Goal: Task Accomplishment & Management: Manage account settings

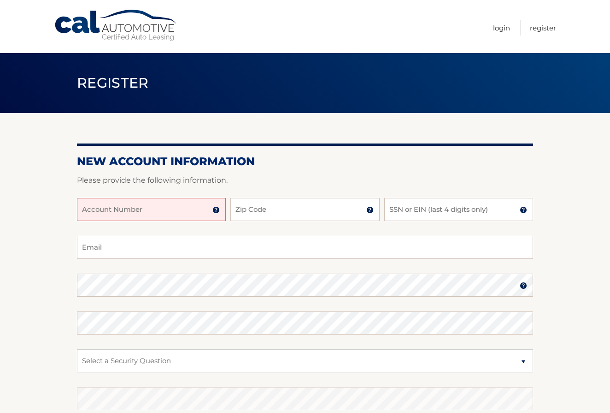
click at [193, 207] on input "Account Number" at bounding box center [151, 209] width 149 height 23
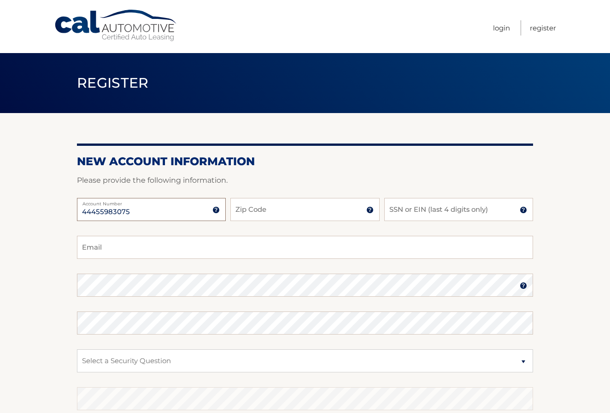
type input "44455983075"
type input "11558"
click at [443, 207] on input "SSN or EIN (last 4 digits only)" at bounding box center [458, 209] width 149 height 23
type input "8072"
type input "mw1027@hotmail.com"
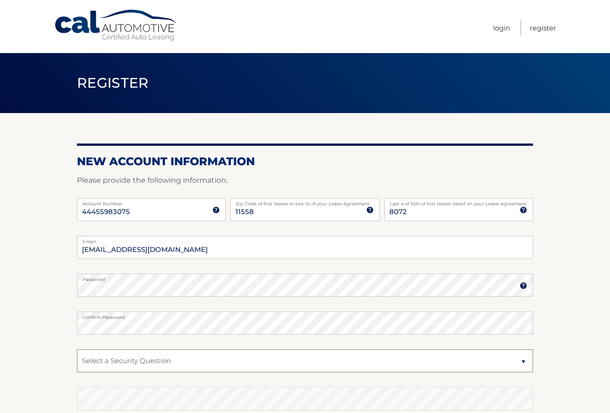
select select "1"
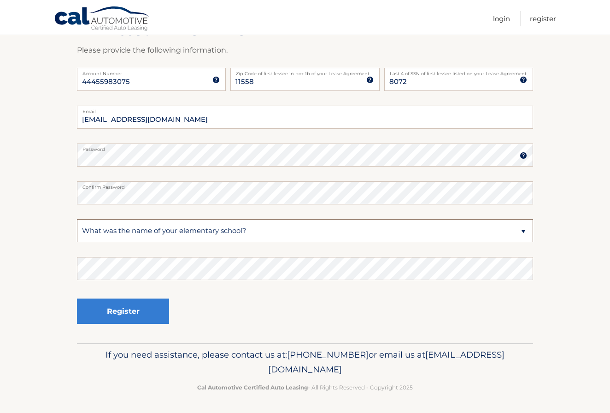
scroll to position [130, 0]
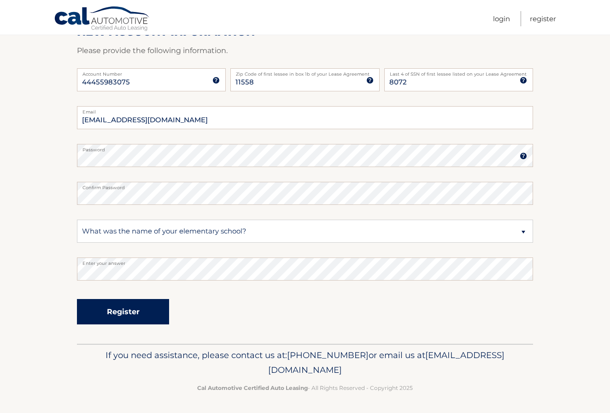
click at [138, 308] on button "Register" at bounding box center [123, 311] width 92 height 25
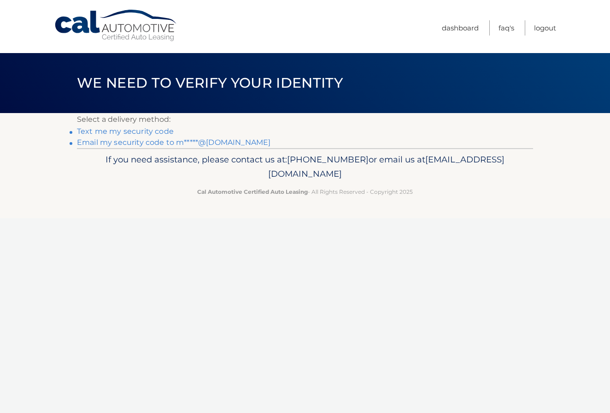
click at [134, 130] on link "Text me my security code" at bounding box center [125, 131] width 97 height 9
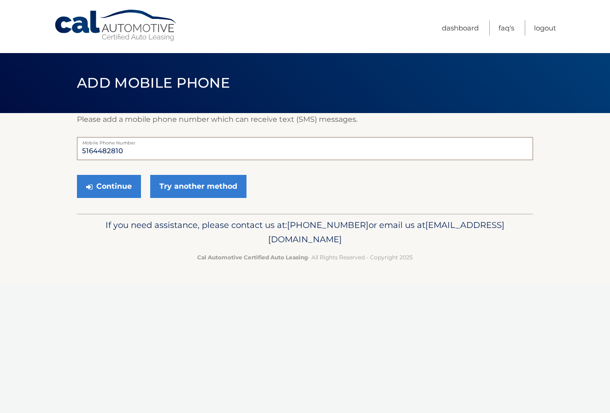
click at [146, 149] on input "5164482810" at bounding box center [305, 148] width 456 height 23
click at [116, 188] on button "Continue" at bounding box center [109, 186] width 64 height 23
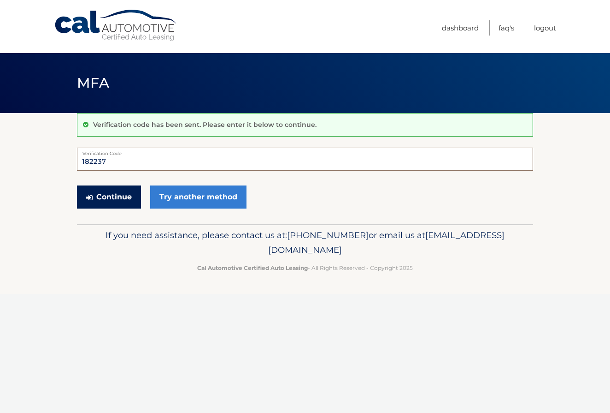
type input "182237"
click at [106, 202] on button "Continue" at bounding box center [109, 196] width 64 height 23
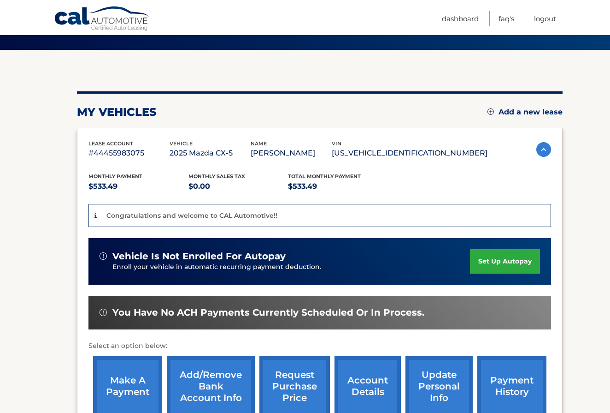
scroll to position [63, 0]
click at [496, 258] on link "set up autopay" at bounding box center [505, 261] width 70 height 24
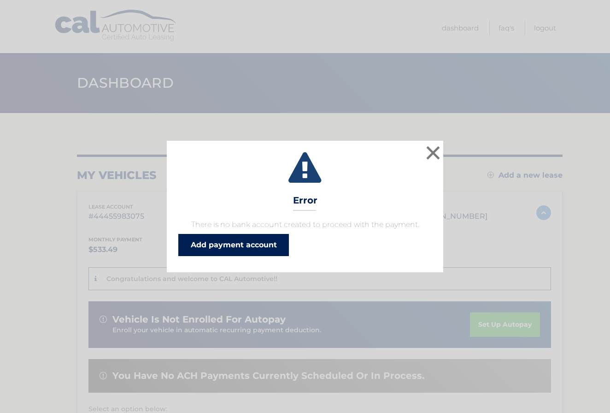
click at [254, 243] on link "Add payment account" at bounding box center [233, 245] width 111 height 22
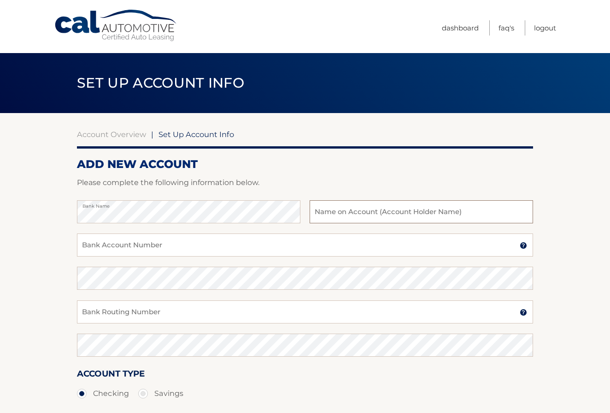
click at [372, 210] on input "text" at bounding box center [422, 211] width 224 height 23
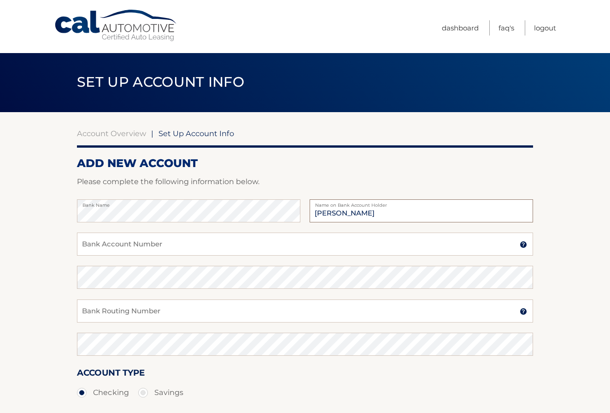
type input "[PERSON_NAME]"
click at [172, 240] on input "Bank Account Number" at bounding box center [305, 243] width 456 height 23
type input "4435316785"
click at [154, 309] on input "Bank Routing Number" at bounding box center [305, 310] width 456 height 23
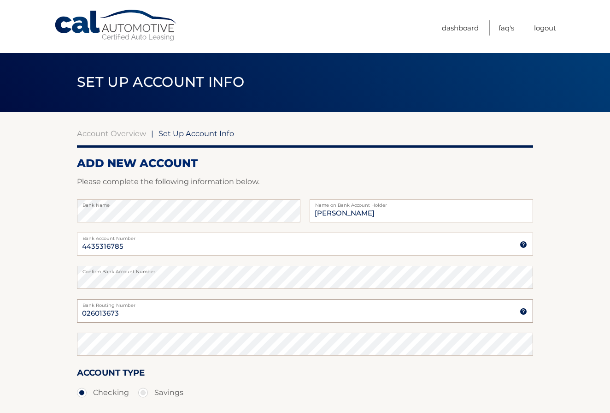
type input "026013673"
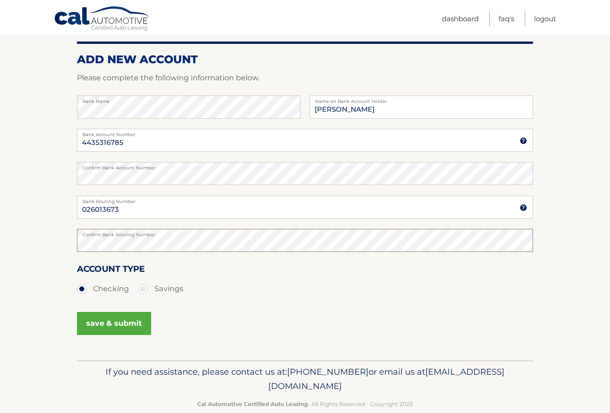
scroll to position [111, 0]
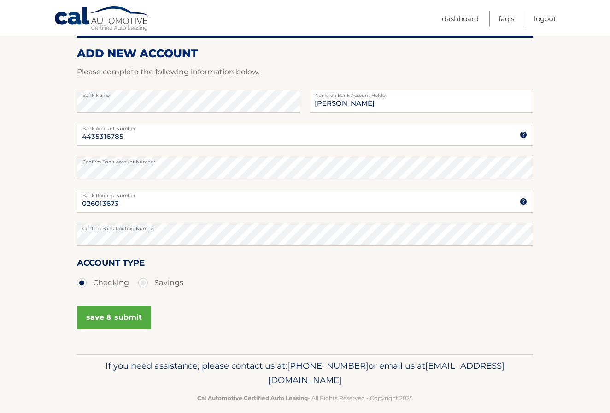
click at [107, 317] on button "save & submit" at bounding box center [114, 317] width 74 height 23
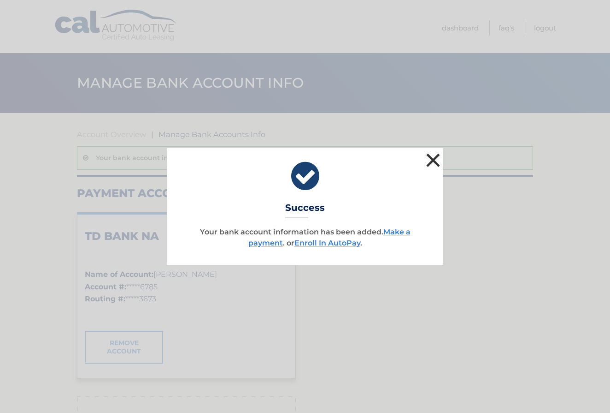
click at [432, 160] on button "×" at bounding box center [433, 160] width 18 height 18
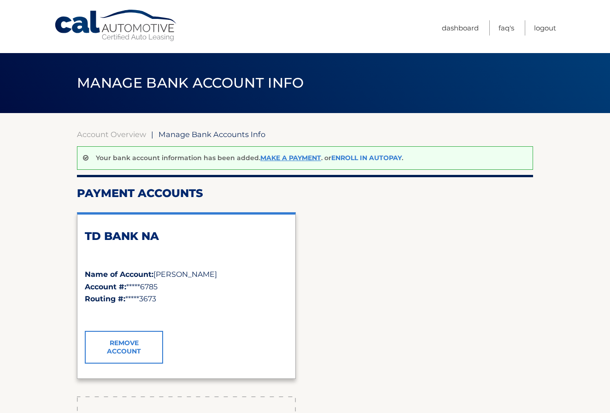
click at [346, 155] on link "Enroll In AutoPay" at bounding box center [366, 158] width 71 height 8
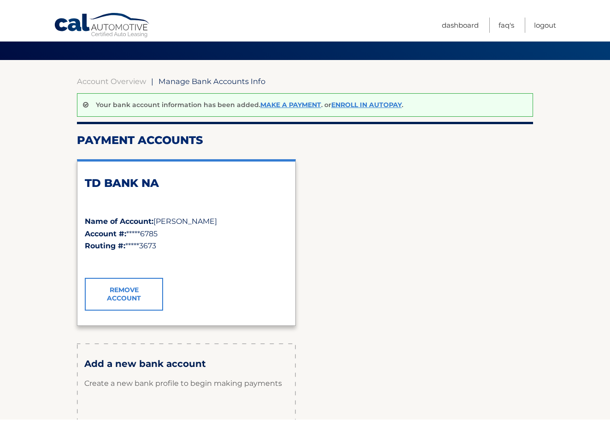
scroll to position [59, 0]
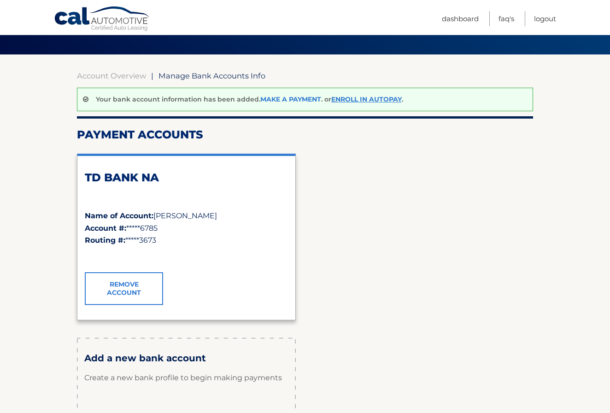
click at [284, 98] on link "Make a payment" at bounding box center [290, 99] width 61 height 8
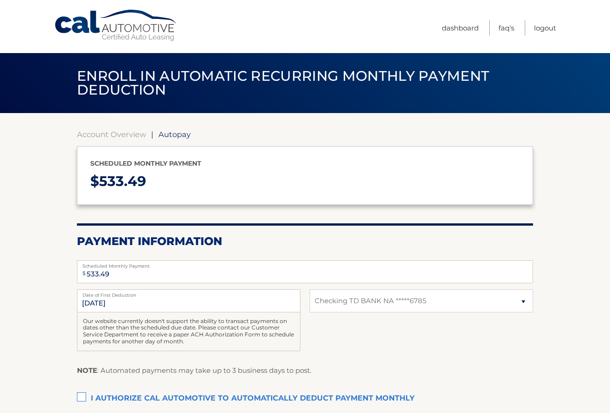
select select "MDNlM2Y4N2MtMDNhMy00NGYyLWJiOWItMTgxMjhjZjYwYjM0"
click at [356, 155] on div "Scheduled monthly payment $ 533.49" at bounding box center [305, 175] width 456 height 59
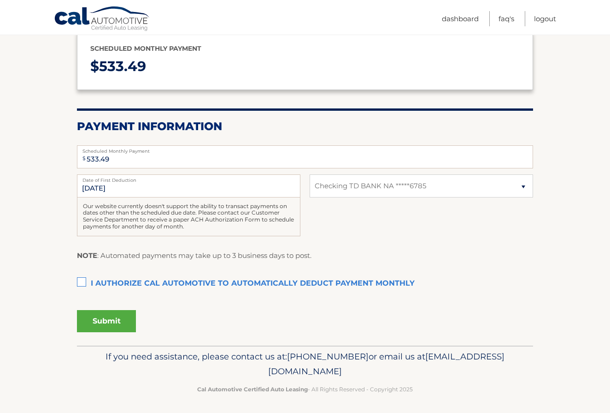
scroll to position [114, 0]
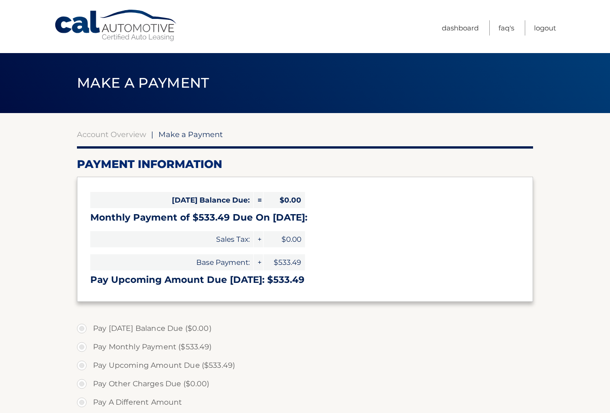
select select "MDNlM2Y4N2MtMDNhMy00NGYyLWJiOWItMTgxMjhjZjYwYjM0"
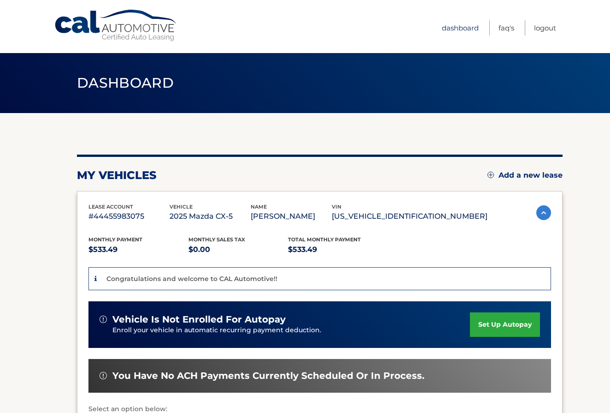
scroll to position [3, 0]
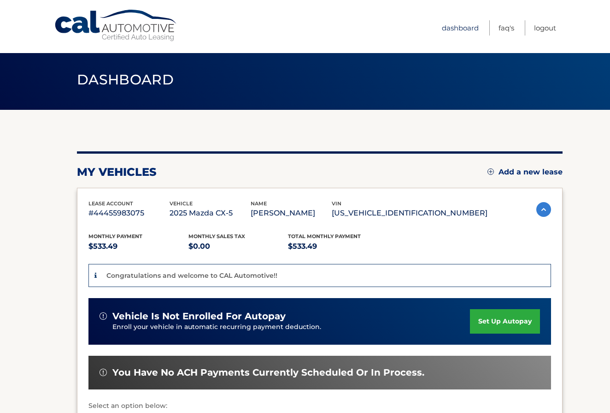
click at [467, 28] on link "Dashboard" at bounding box center [460, 27] width 37 height 15
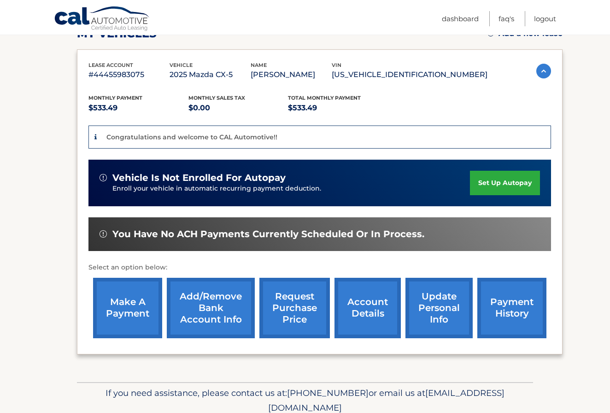
scroll to position [141, 0]
